Goal: Transaction & Acquisition: Purchase product/service

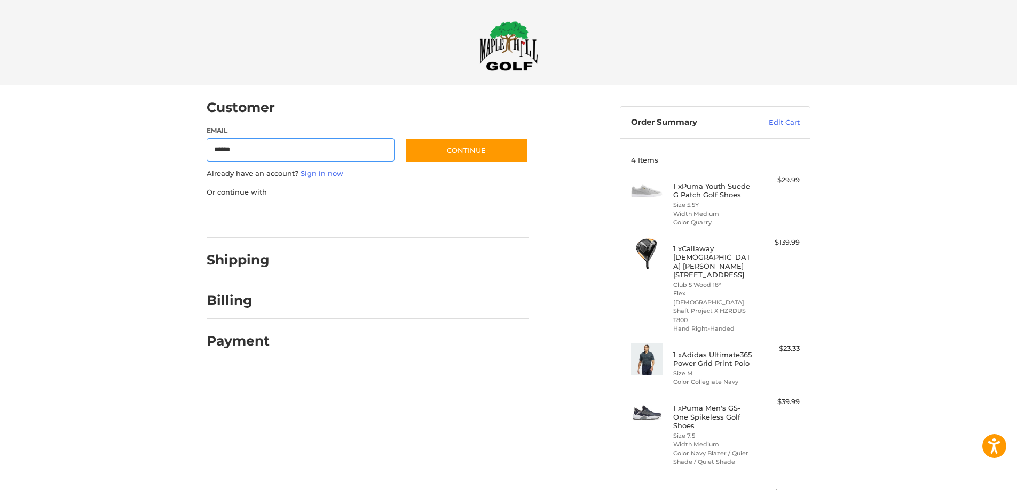
type input "**********"
click at [439, 155] on button "Continue" at bounding box center [467, 150] width 124 height 25
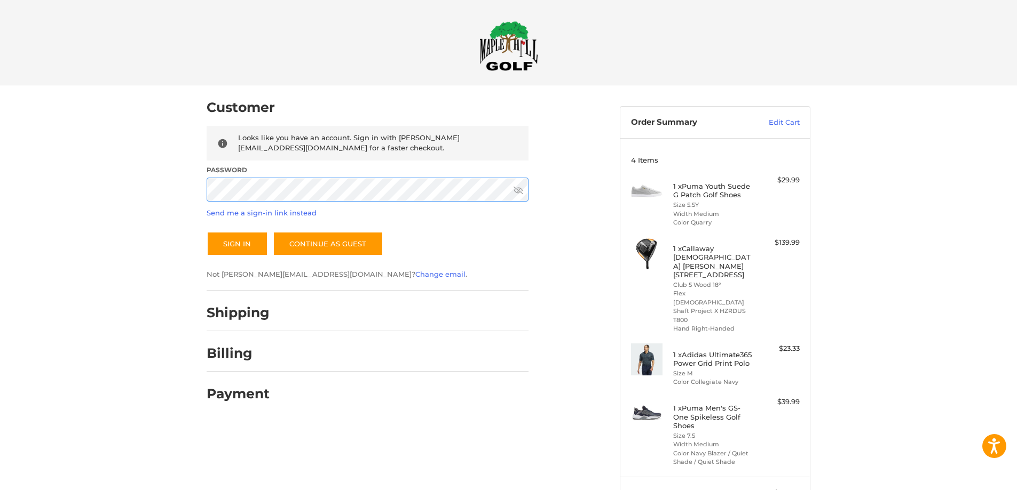
click at [207, 232] on button "Sign In" at bounding box center [237, 244] width 61 height 25
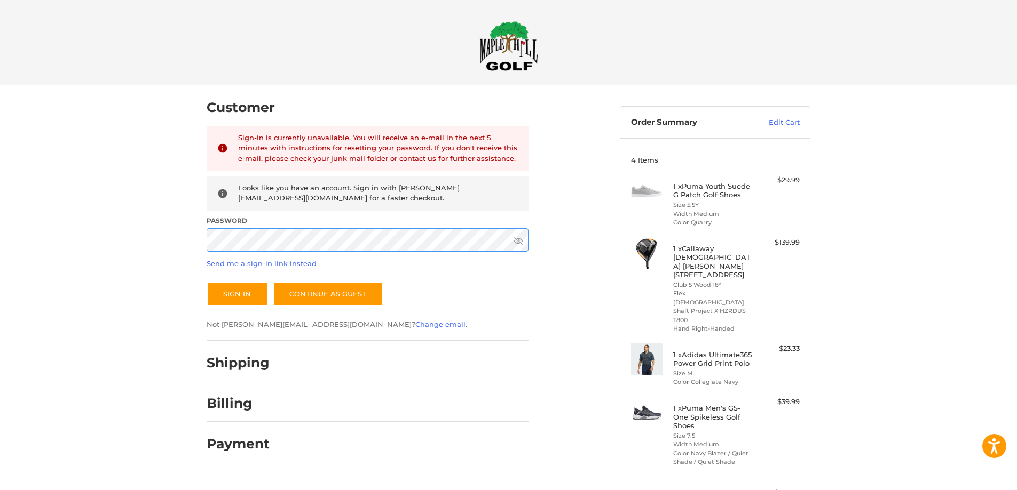
click at [169, 233] on div "Customer Returning Customer Sign-in is currently unavailable. You will receive …" at bounding box center [508, 364] width 1017 height 558
click at [207, 282] on button "Sign In" at bounding box center [237, 294] width 61 height 25
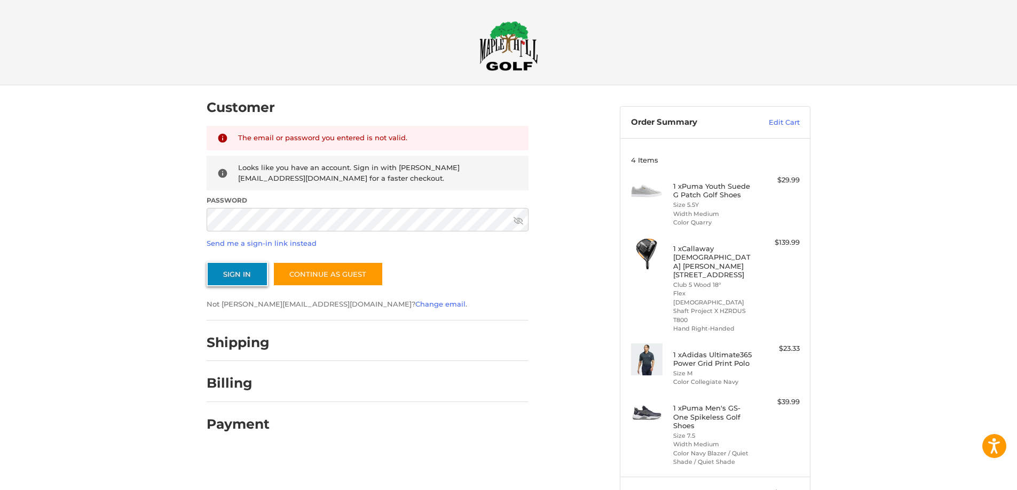
click at [234, 268] on button "Sign In" at bounding box center [237, 274] width 61 height 25
drag, startPoint x: 255, startPoint y: 233, endPoint x: 168, endPoint y: 209, distance: 90.1
click at [169, 209] on div "Customer Returning Customer The email or password you entered is not valid. Loo…" at bounding box center [508, 364] width 1017 height 558
click at [165, 208] on div "Customer Returning Customer The email or password you entered is not valid. Loo…" at bounding box center [508, 364] width 1017 height 558
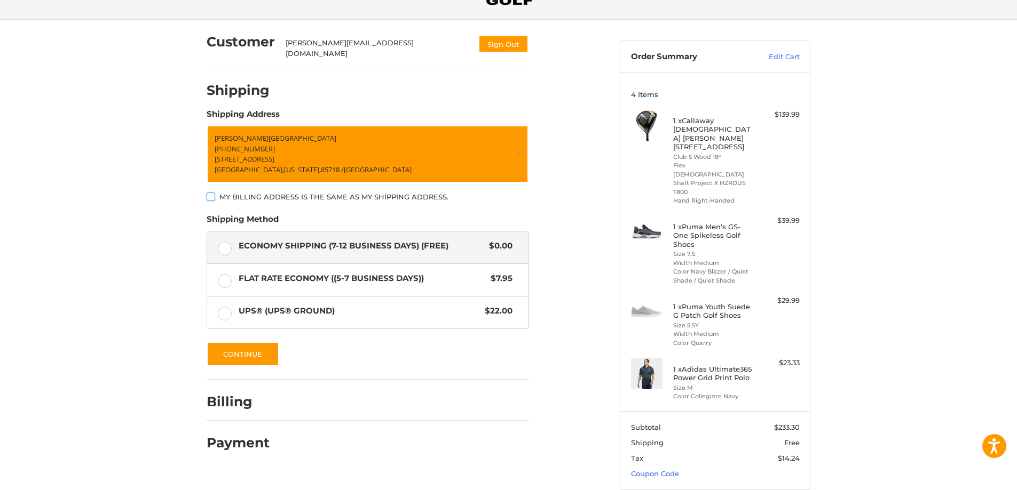
scroll to position [110, 0]
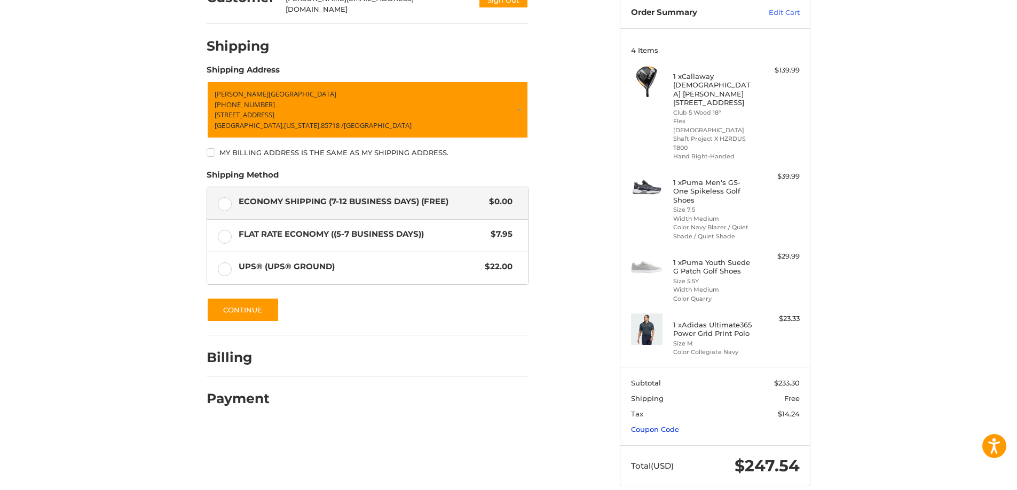
click at [662, 425] on link "Coupon Code" at bounding box center [655, 429] width 48 height 9
click at [666, 441] on input "Gift Certificate or Coupon Code" at bounding box center [684, 453] width 107 height 24
paste input "*********"
type input "*********"
click at [780, 441] on button "Apply" at bounding box center [771, 453] width 57 height 24
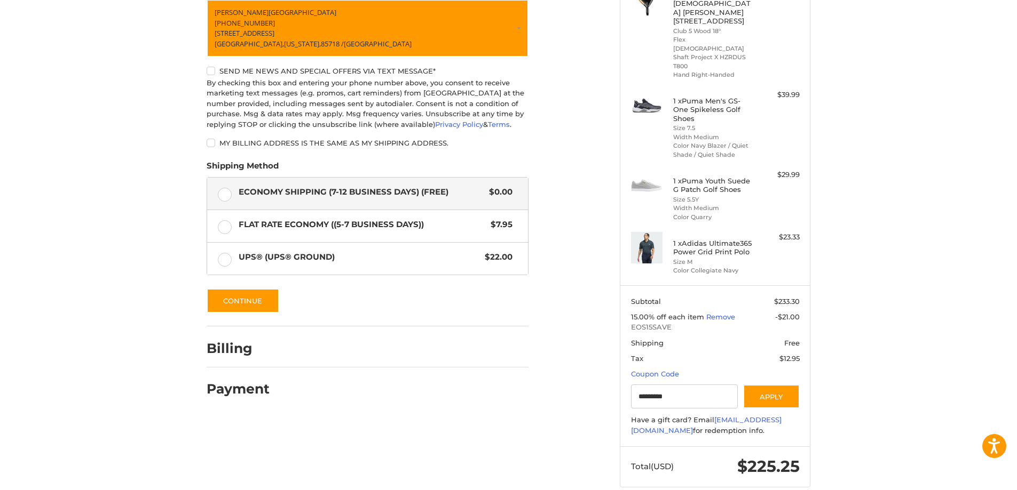
scroll to position [192, 0]
click at [263, 291] on button "Continue" at bounding box center [243, 300] width 73 height 25
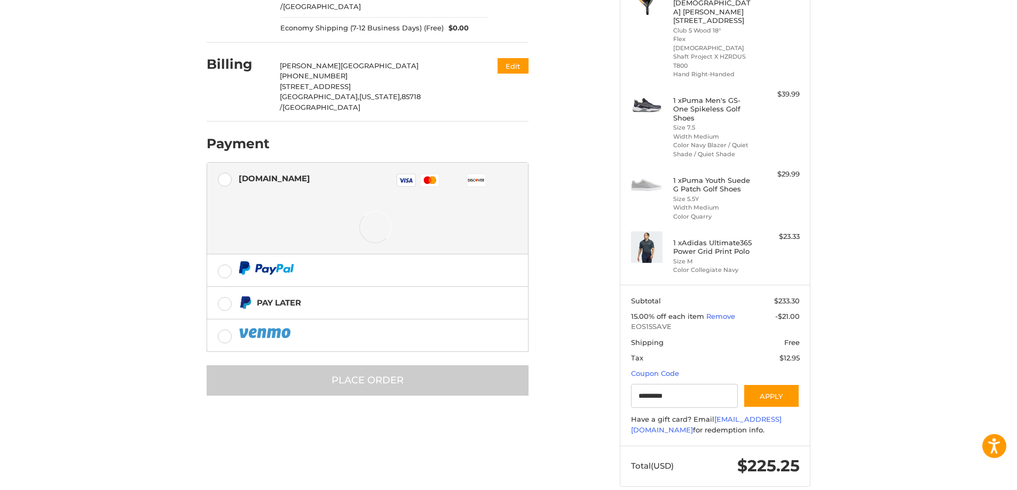
scroll to position [189, 0]
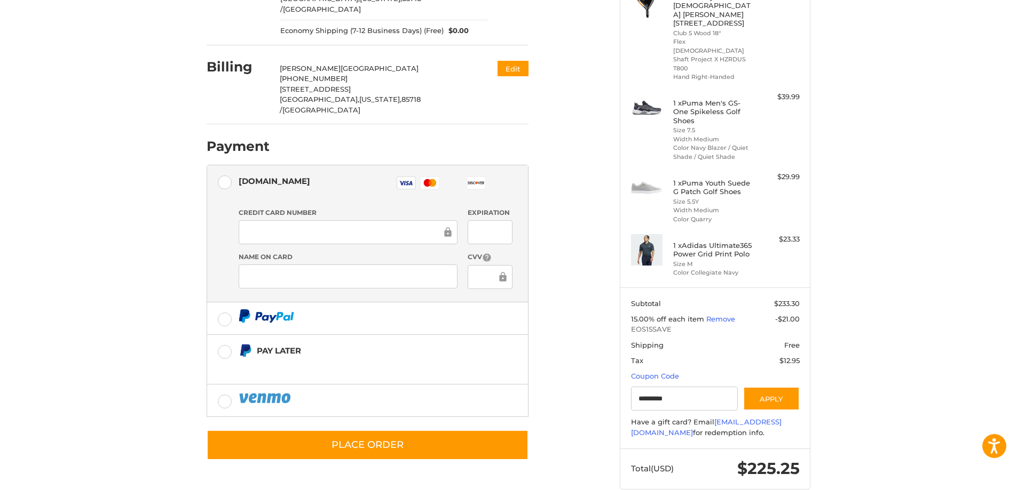
click at [270, 220] on div at bounding box center [348, 232] width 219 height 24
click at [280, 271] on iframe at bounding box center [348, 277] width 204 height 12
click at [271, 265] on div at bounding box center [348, 277] width 219 height 24
click at [480, 263] on div "CVV" at bounding box center [490, 271] width 55 height 38
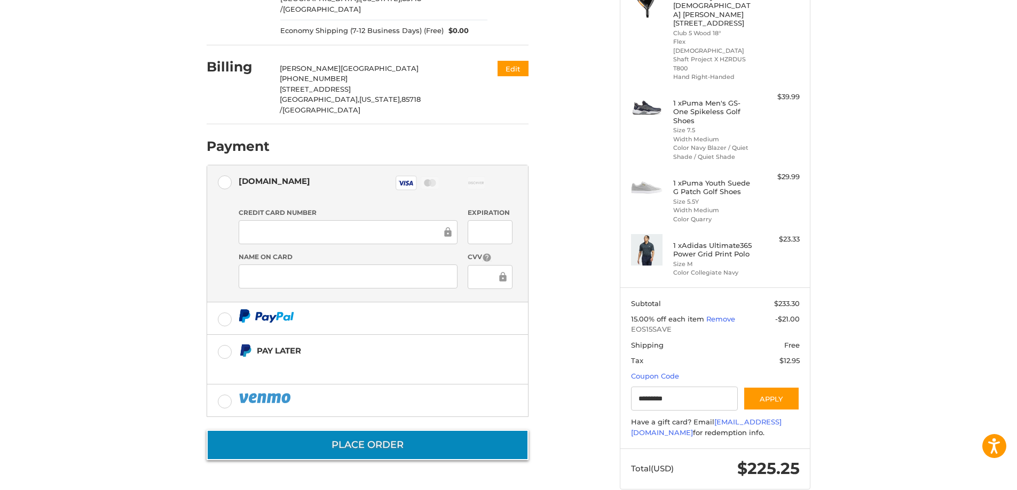
click at [406, 430] on button "Place Order" at bounding box center [368, 445] width 322 height 30
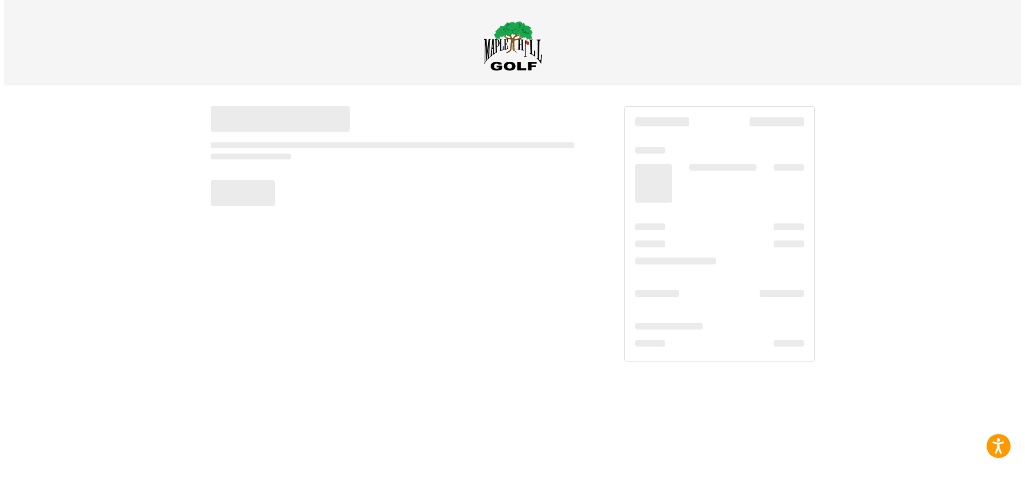
scroll to position [0, 0]
